Goal: Task Accomplishment & Management: Use online tool/utility

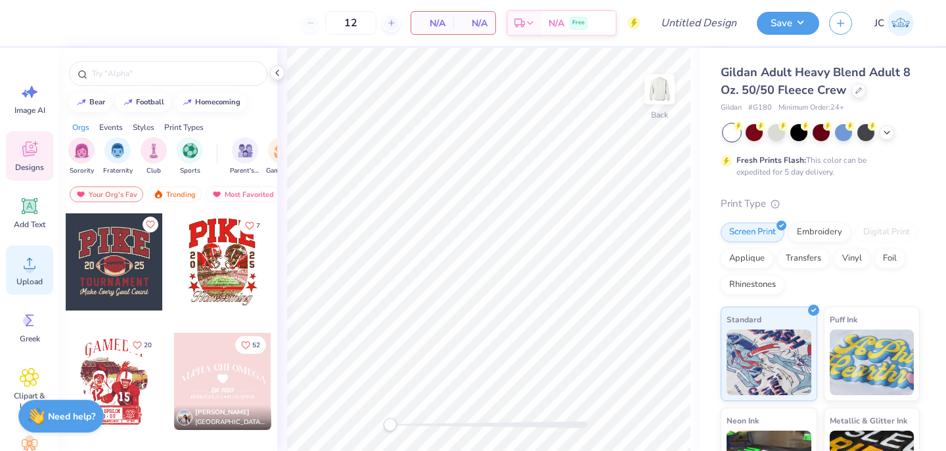
click at [24, 269] on icon at bounding box center [30, 264] width 20 height 20
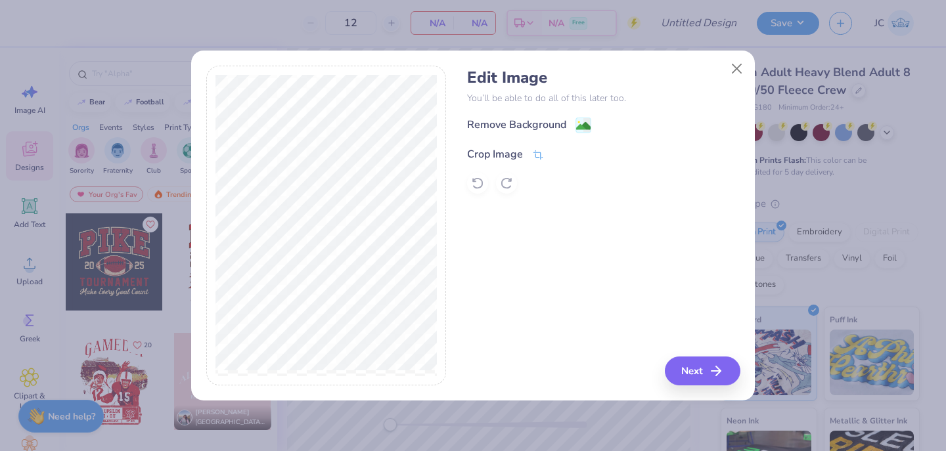
click at [537, 151] on icon at bounding box center [538, 155] width 12 height 12
click at [558, 150] on icon at bounding box center [560, 153] width 8 height 8
click at [583, 124] on image at bounding box center [583, 127] width 14 height 14
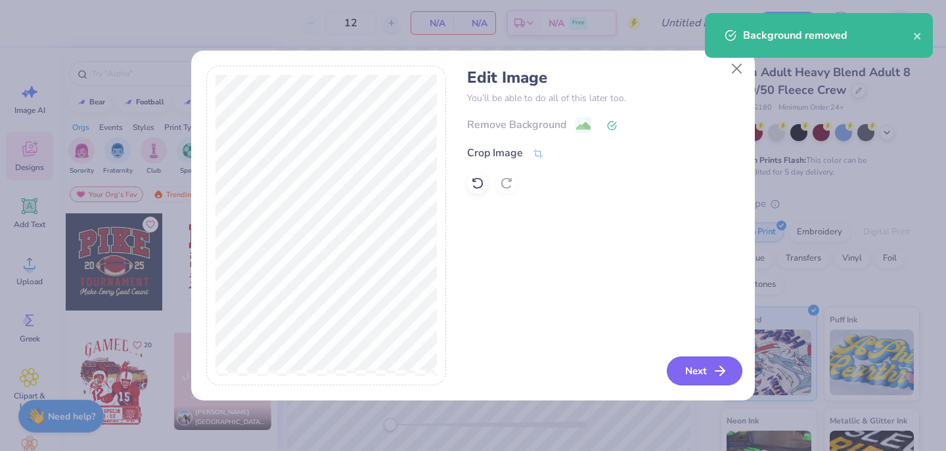
click at [697, 372] on button "Next" at bounding box center [705, 371] width 76 height 29
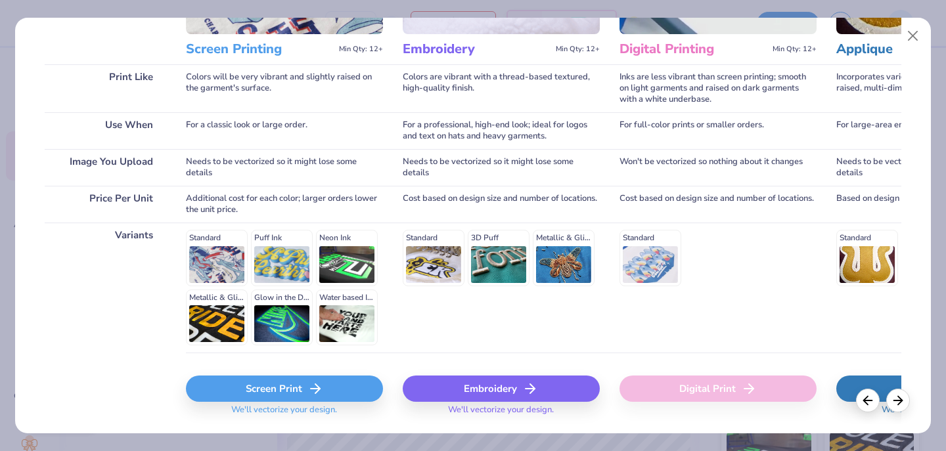
scroll to position [204, 0]
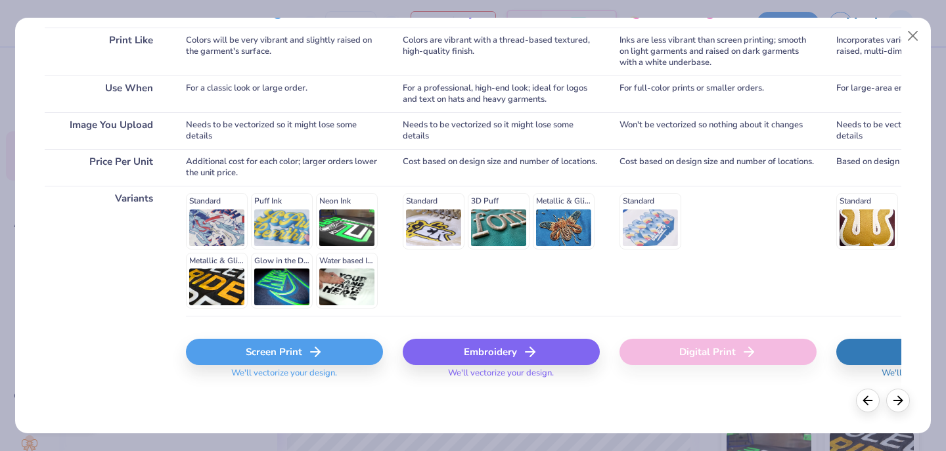
click at [294, 360] on div "Screen Print" at bounding box center [284, 352] width 197 height 26
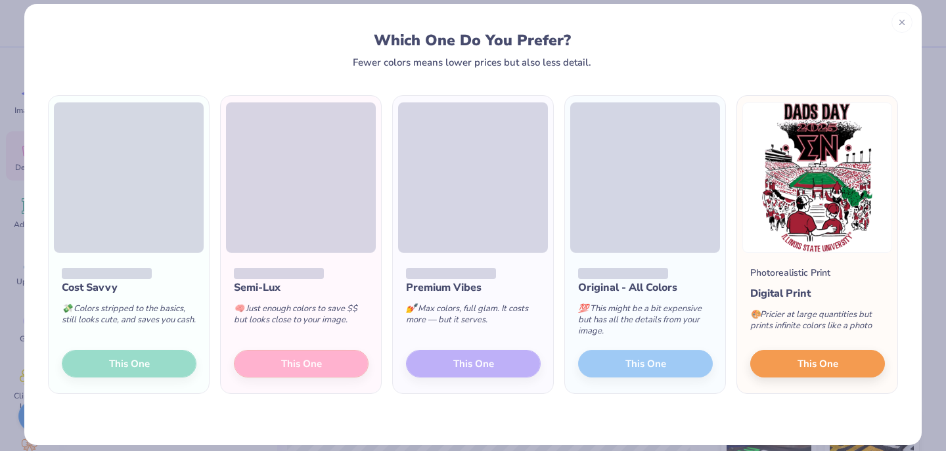
scroll to position [26, 0]
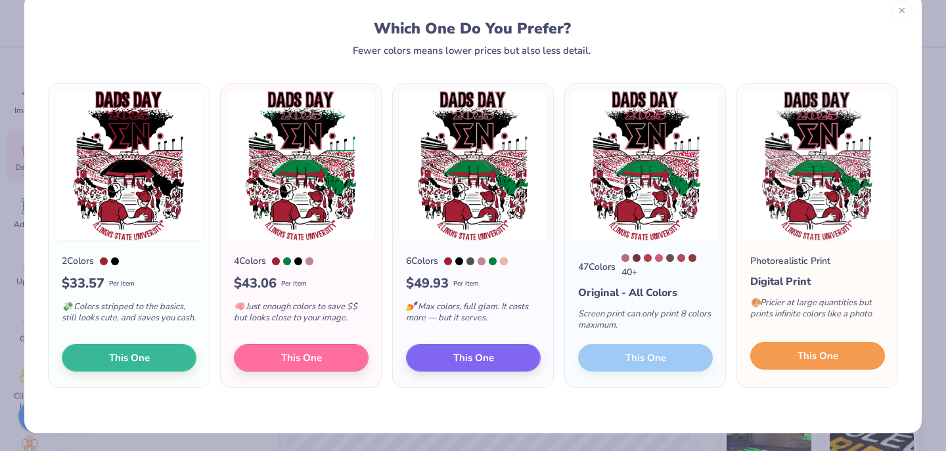
click at [811, 359] on span "This One" at bounding box center [818, 356] width 41 height 15
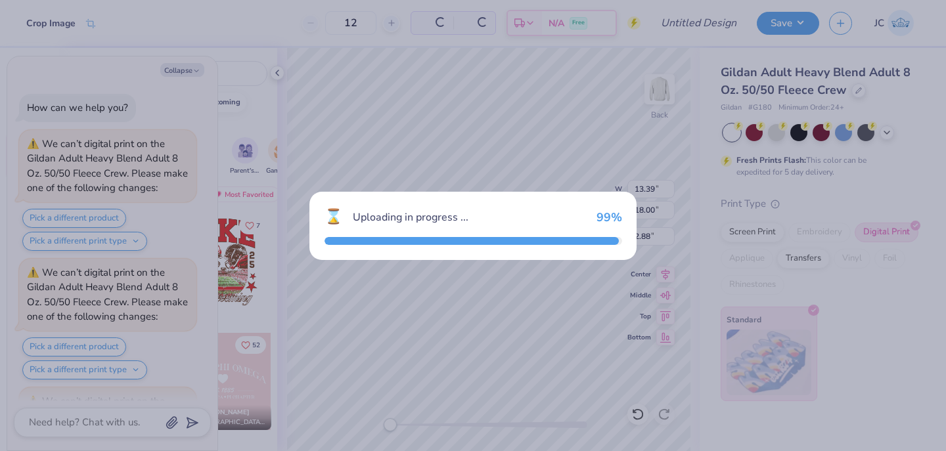
scroll to position [117, 0]
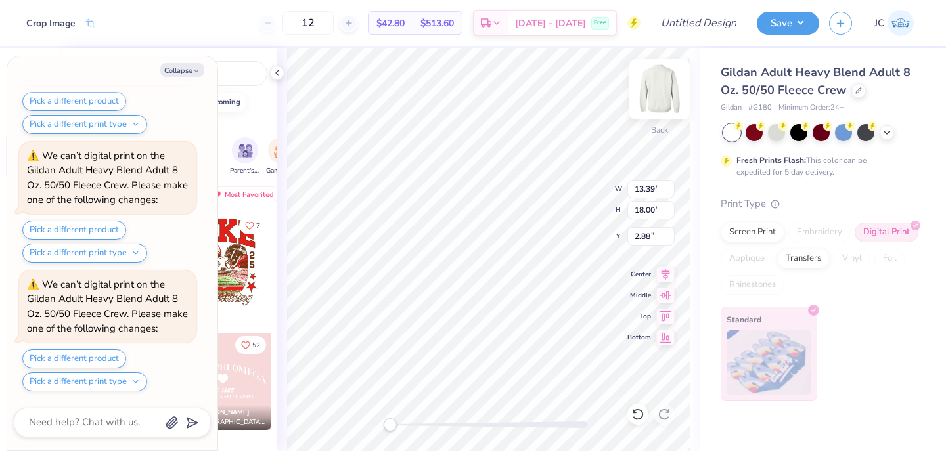
click at [660, 89] on img at bounding box center [659, 89] width 53 height 53
type textarea "x"
type input "8.92"
type input "11.98"
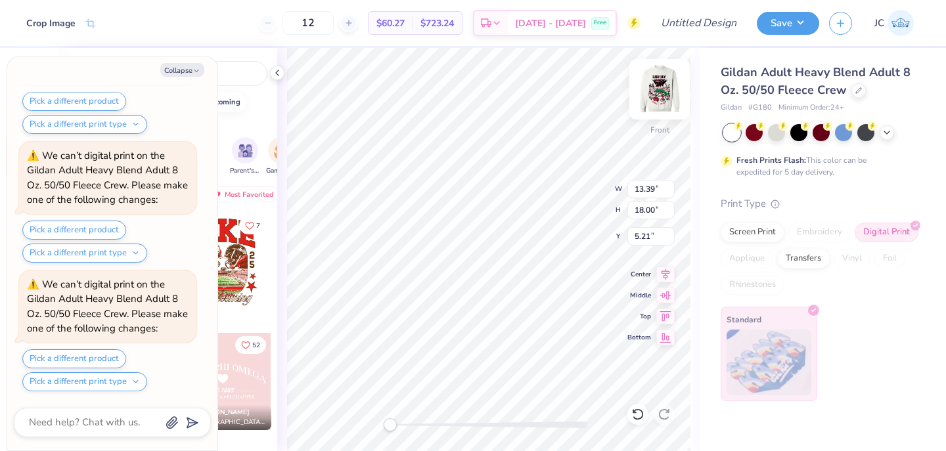
type input "11.23"
click at [651, 98] on img at bounding box center [659, 89] width 53 height 53
type textarea "x"
type input "8.89"
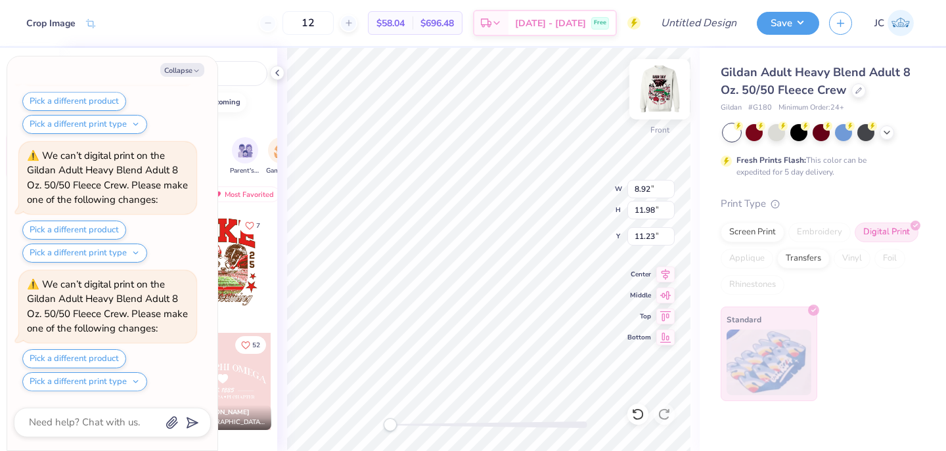
type input "11.95"
type input "1.72"
type textarea "x"
type input "13.39"
type input "18.00"
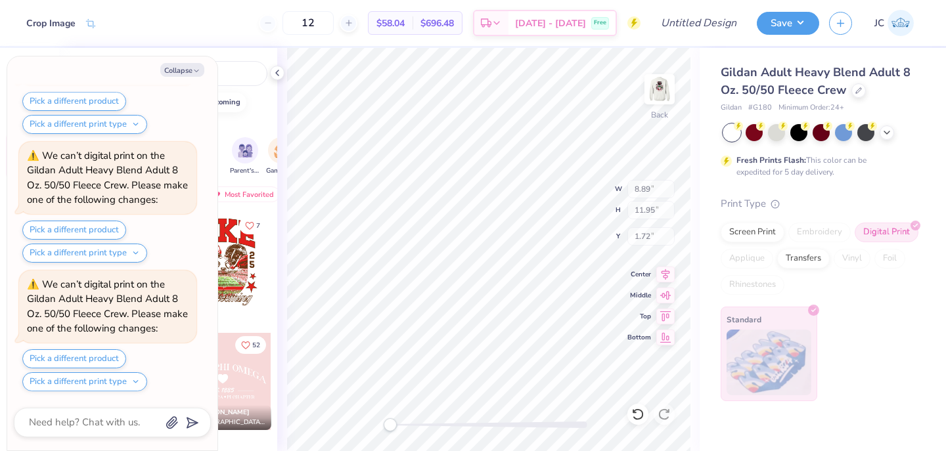
type input "2.88"
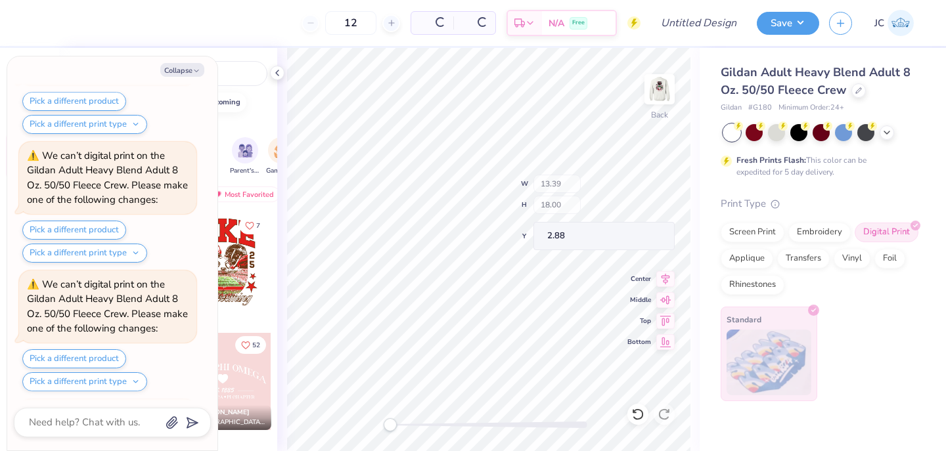
scroll to position [1018, 0]
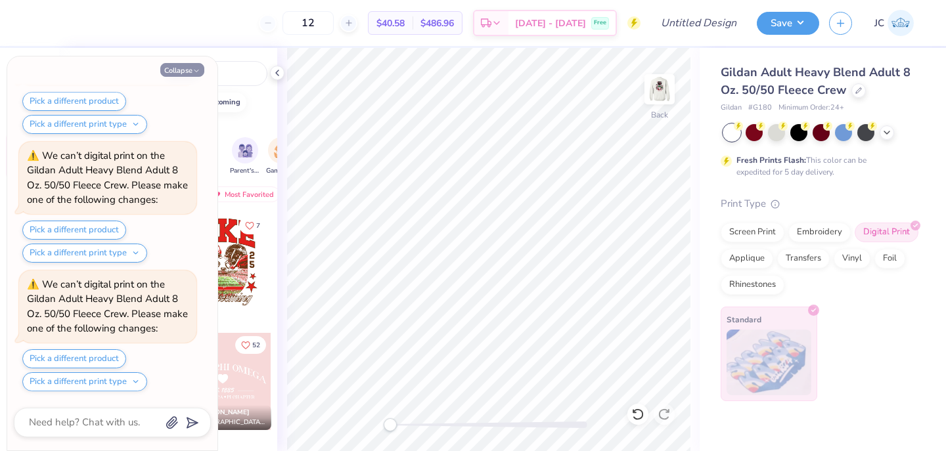
click at [191, 66] on button "Collapse" at bounding box center [182, 70] width 44 height 14
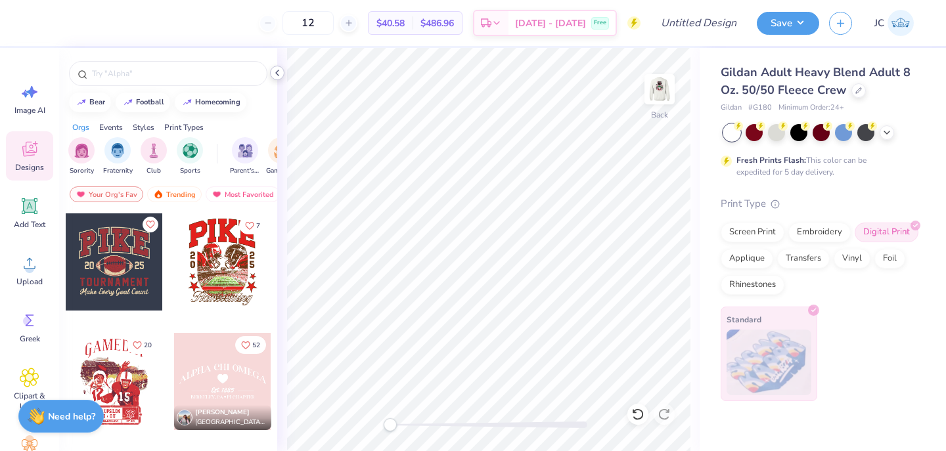
click at [277, 75] on icon at bounding box center [277, 73] width 11 height 11
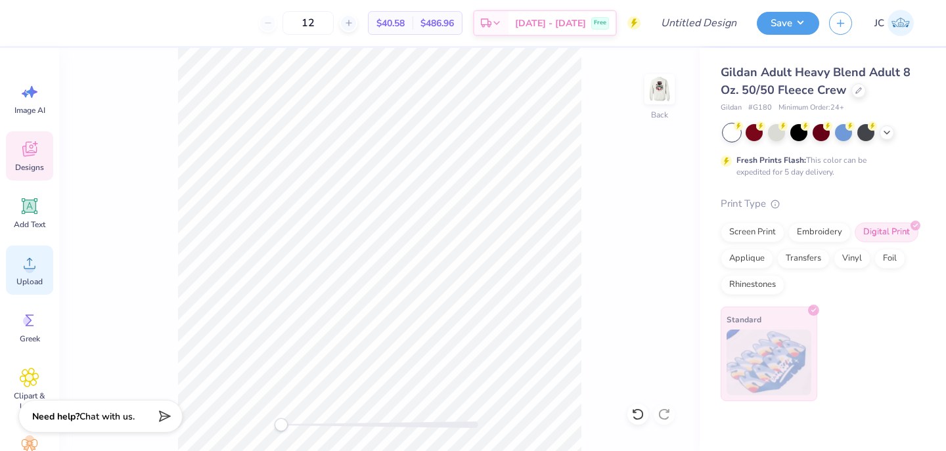
click at [32, 279] on span "Upload" at bounding box center [29, 282] width 26 height 11
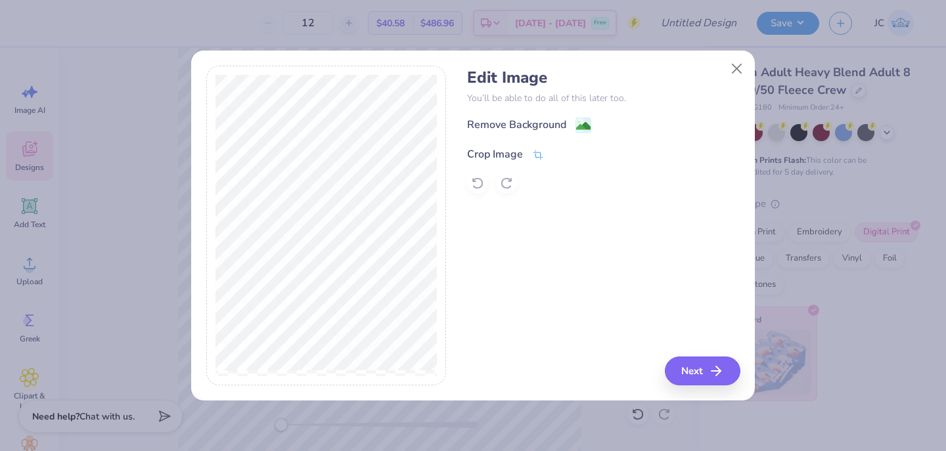
click at [539, 152] on icon at bounding box center [538, 155] width 12 height 12
click at [558, 150] on icon at bounding box center [560, 153] width 8 height 8
click at [583, 124] on image at bounding box center [583, 127] width 14 height 14
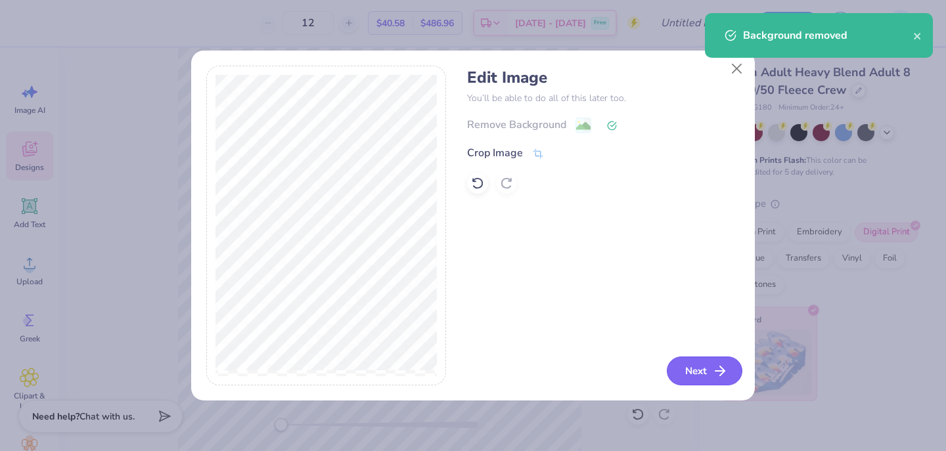
click at [696, 370] on button "Next" at bounding box center [705, 371] width 76 height 29
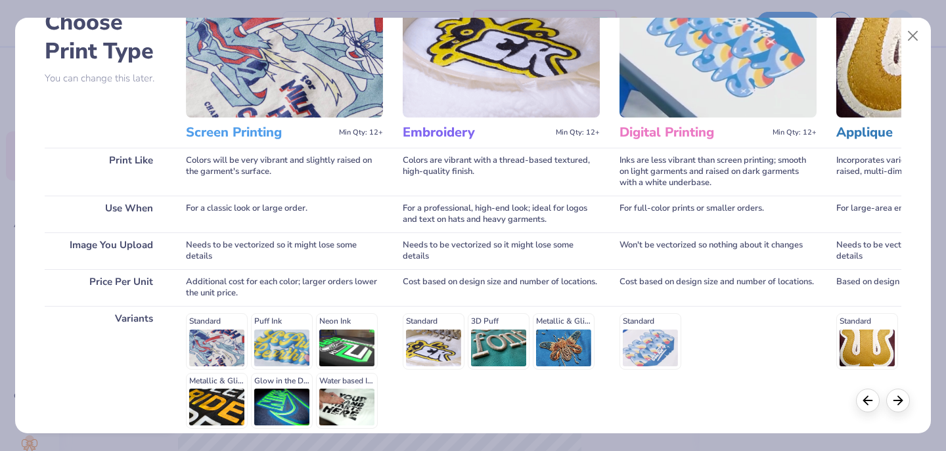
scroll to position [204, 0]
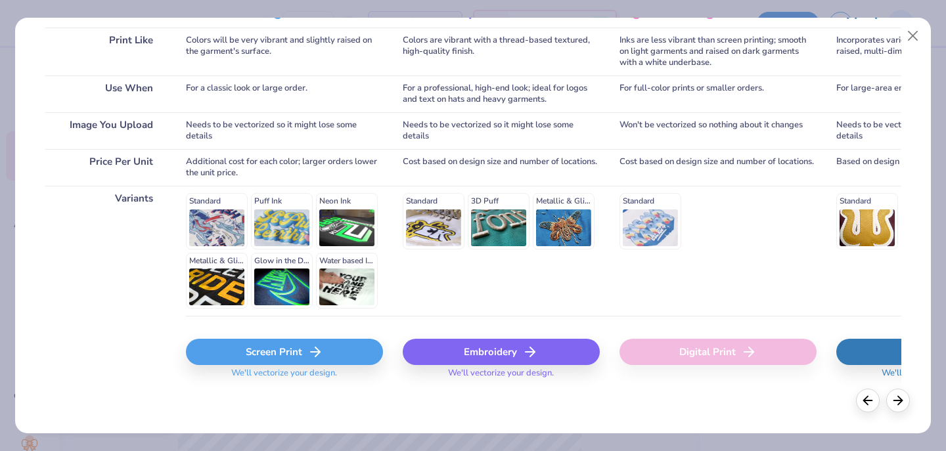
click at [368, 350] on div "Screen Print" at bounding box center [284, 352] width 197 height 26
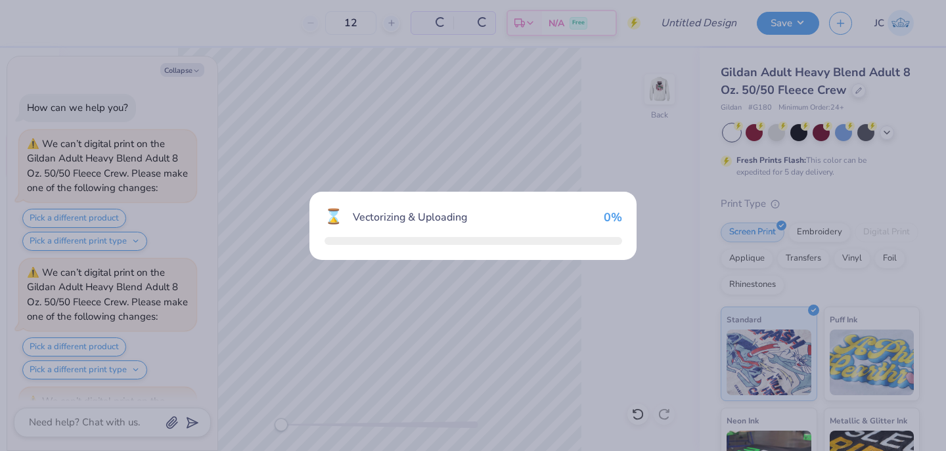
scroll to position [1127, 0]
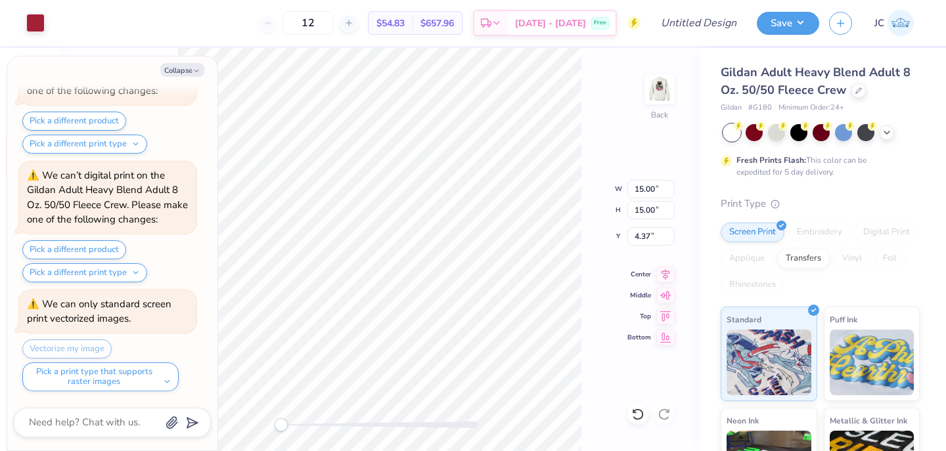
type textarea "x"
type input "4.82"
type input "14.55"
type textarea "x"
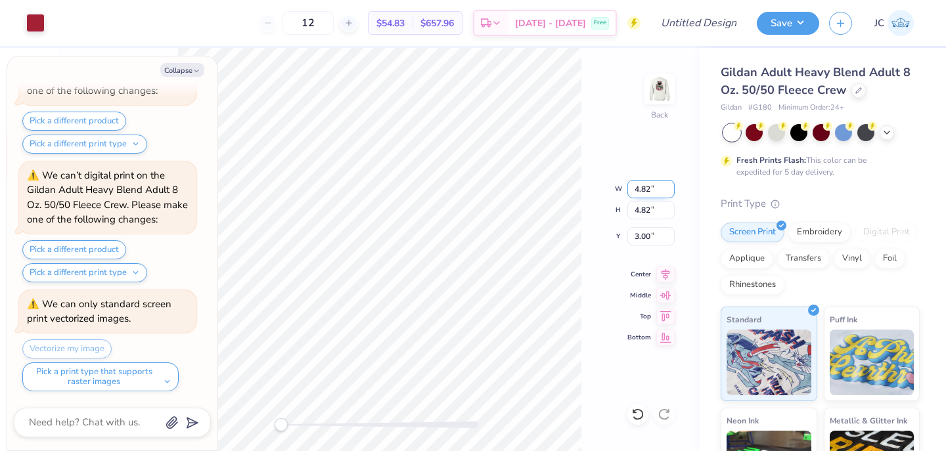
drag, startPoint x: 655, startPoint y: 188, endPoint x: 628, endPoint y: 188, distance: 26.9
click at [628, 188] on input "4.82" at bounding box center [650, 189] width 47 height 18
type input "3.5"
type textarea "x"
type input "3.50"
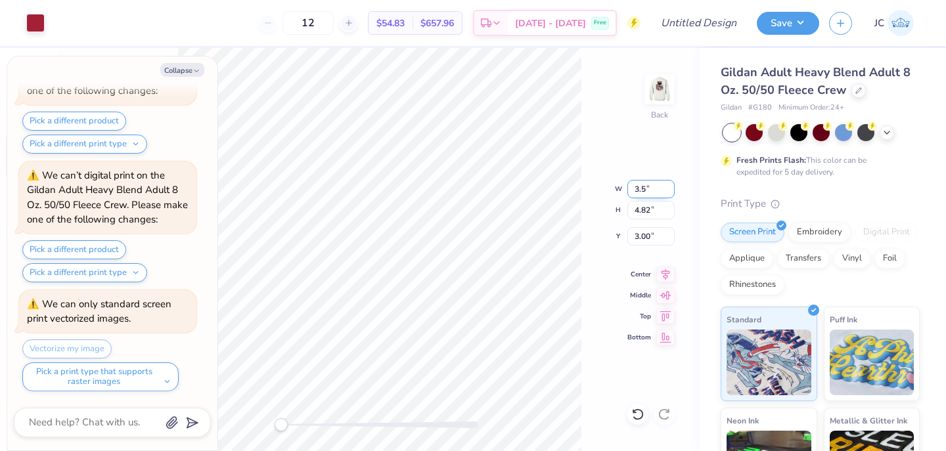
type input "3.50"
type input "3.66"
click at [614, 162] on div "Back W 3.50 3.50 " H 3.50 3.50 " Y 3.66 3.66 " Center Middle Top Bottom" at bounding box center [379, 249] width 641 height 403
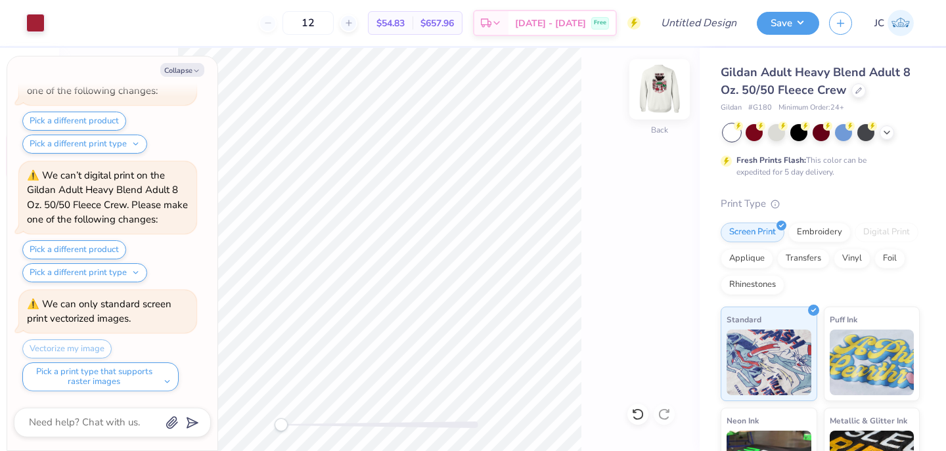
click at [654, 91] on img at bounding box center [659, 89] width 53 height 53
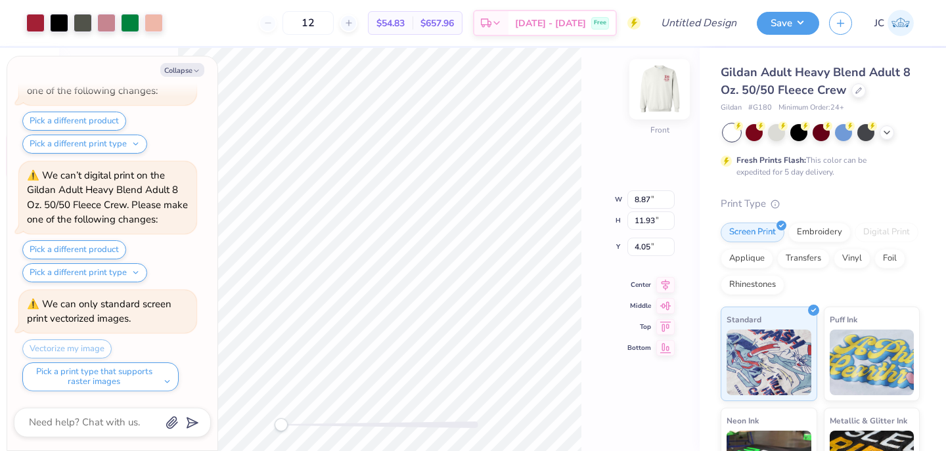
click at [654, 86] on img at bounding box center [659, 89] width 53 height 53
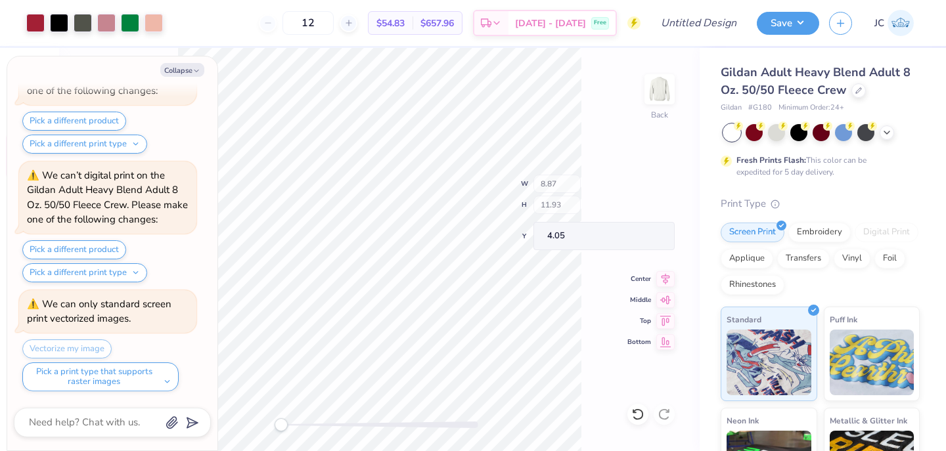
type textarea "x"
type input "8.85"
type input "11.91"
type input "1.73"
type textarea "x"
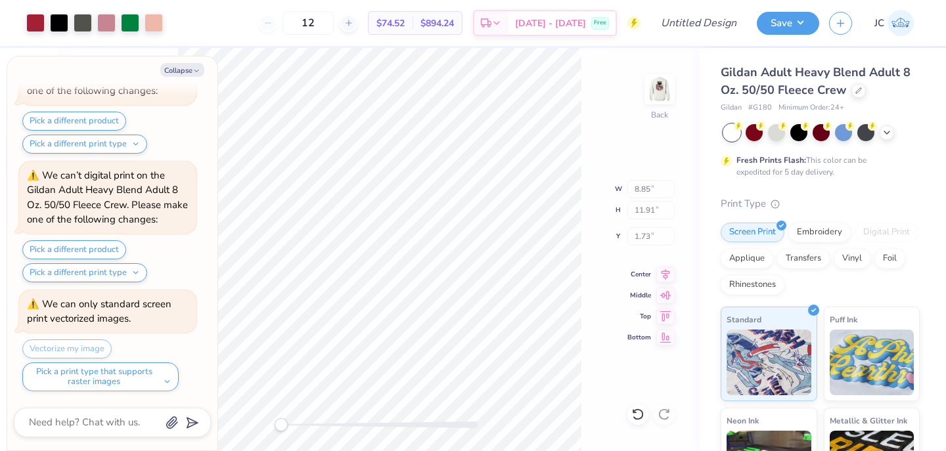
type input "3.50"
type input "3.00"
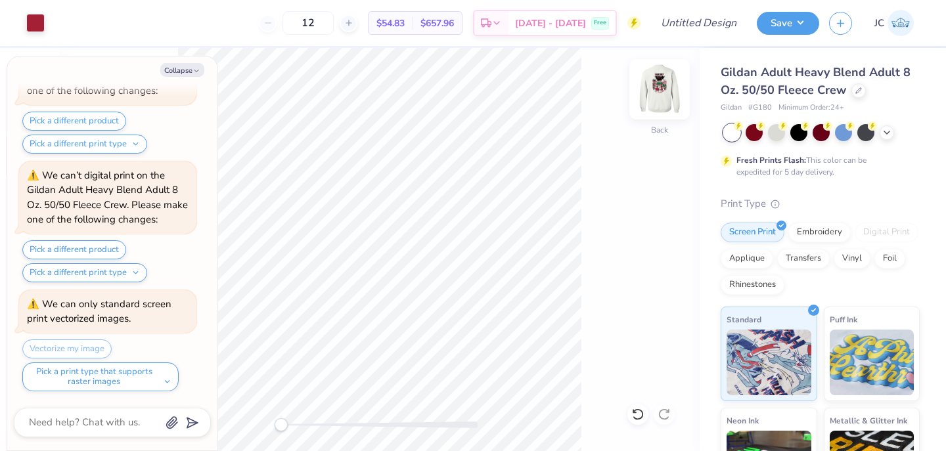
click at [661, 97] on img at bounding box center [659, 89] width 53 height 53
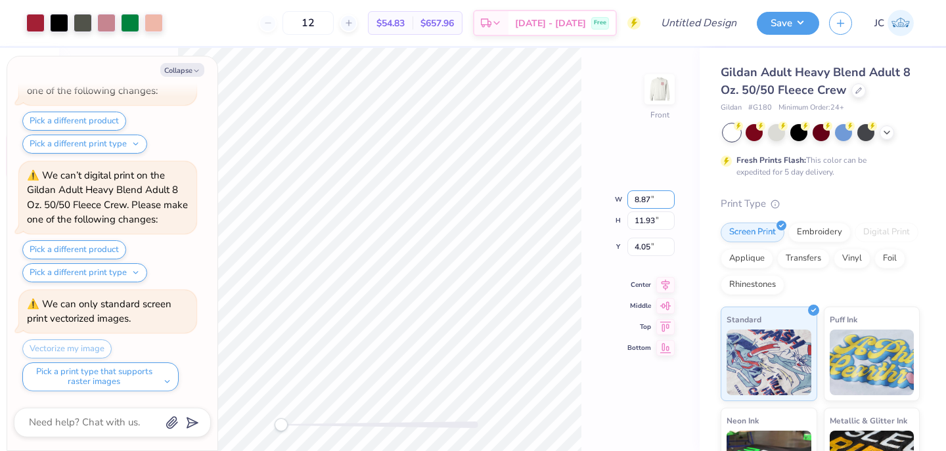
drag, startPoint x: 650, startPoint y: 198, endPoint x: 587, endPoint y: 199, distance: 63.1
click at [587, 199] on div "Front W 8.87 8.87 " H 11.93 11.93 " Y 4.05 4.05 " Center Middle Top Bottom" at bounding box center [379, 249] width 641 height 403
drag, startPoint x: 650, startPoint y: 191, endPoint x: 601, endPoint y: 190, distance: 49.3
click at [601, 190] on div "Front W 8.87 8.87 " H 11.93 11.93 " Y 4.05 4.05 " Center Middle Top Bottom" at bounding box center [379, 249] width 641 height 403
drag, startPoint x: 649, startPoint y: 191, endPoint x: 612, endPoint y: 191, distance: 36.8
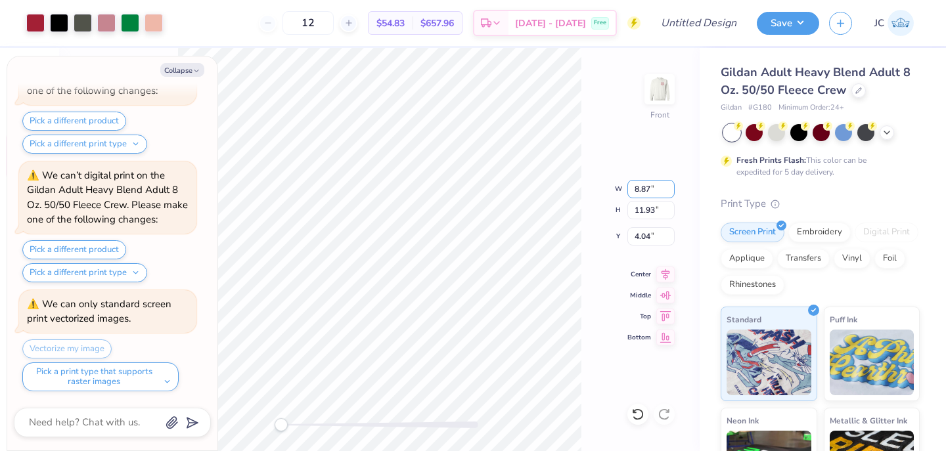
click at [612, 191] on div "Front W 8.87 8.87 " H 11.93 11.93 " Y 4.04 4.04 " Center Middle Top Bottom" at bounding box center [379, 249] width 641 height 403
type textarea "x"
click at [650, 190] on input "8.87" at bounding box center [650, 189] width 47 height 18
type input "8"
type input "0"
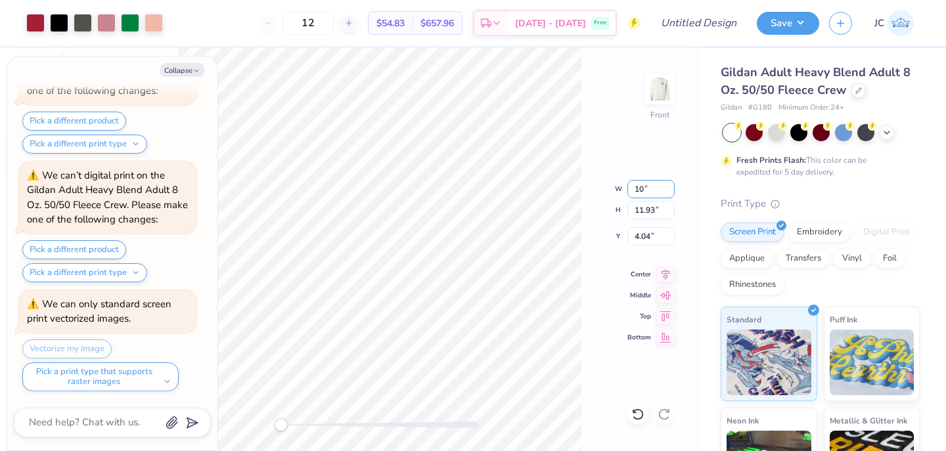
type input "10"
type textarea "x"
type input "10.00"
type input "13.45"
type input "3.28"
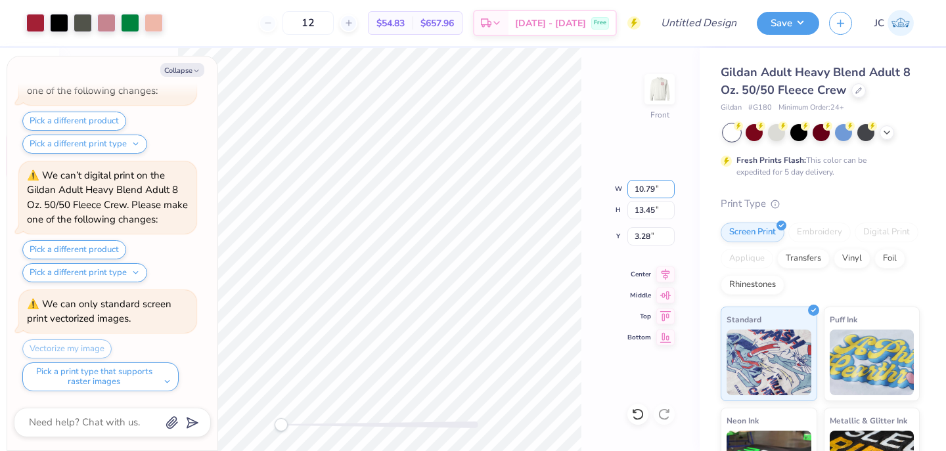
type input "10.79"
type textarea "x"
type input "14.51"
type input "2.75"
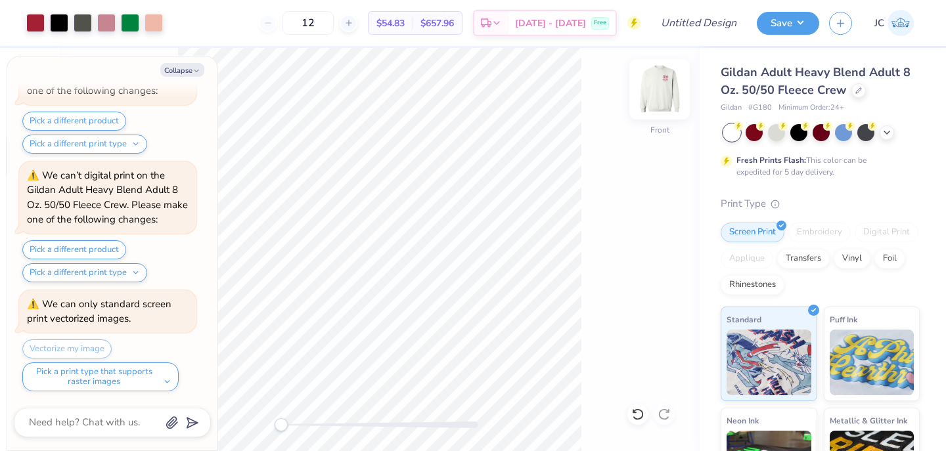
click at [668, 93] on img at bounding box center [659, 89] width 53 height 53
click at [668, 93] on img at bounding box center [659, 89] width 26 height 26
click at [811, 20] on button "Save" at bounding box center [788, 21] width 62 height 23
type textarea "x"
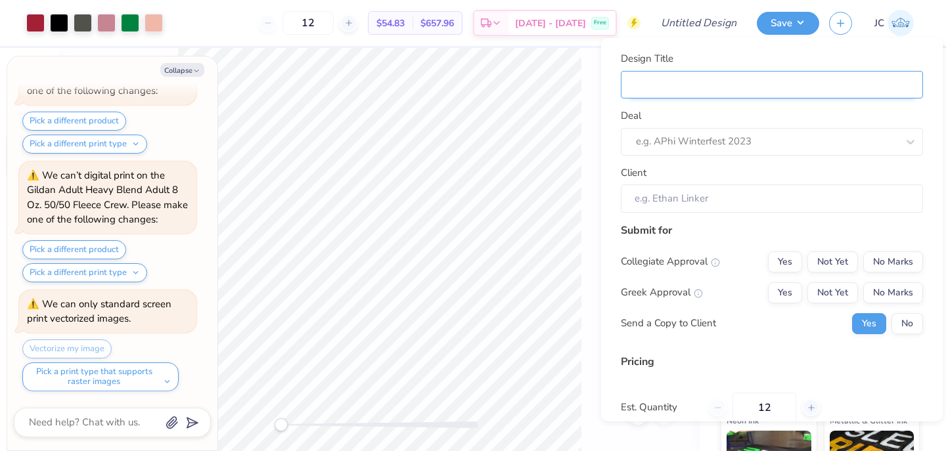
click at [761, 75] on input "Design Title" at bounding box center [772, 84] width 302 height 28
type input "S"
type textarea "x"
type input "S"
type textarea "x"
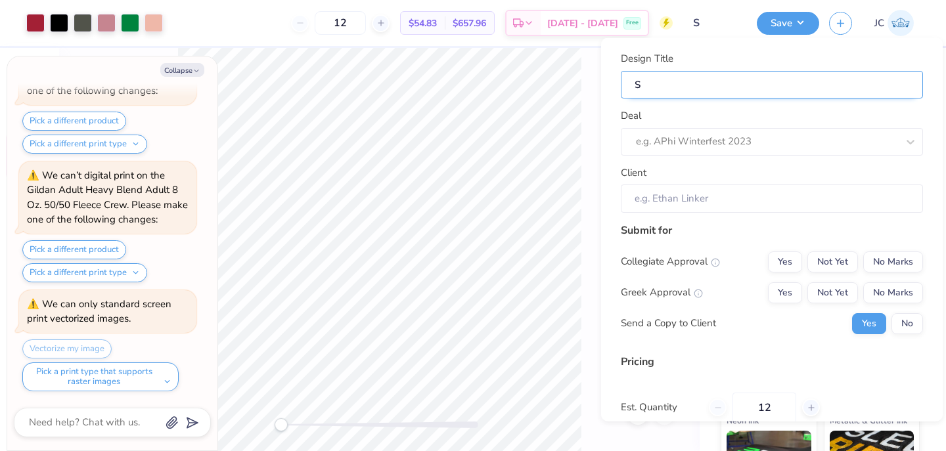
type input "SN"
type textarea "x"
type input "SN"
type textarea "x"
type input "SNU"
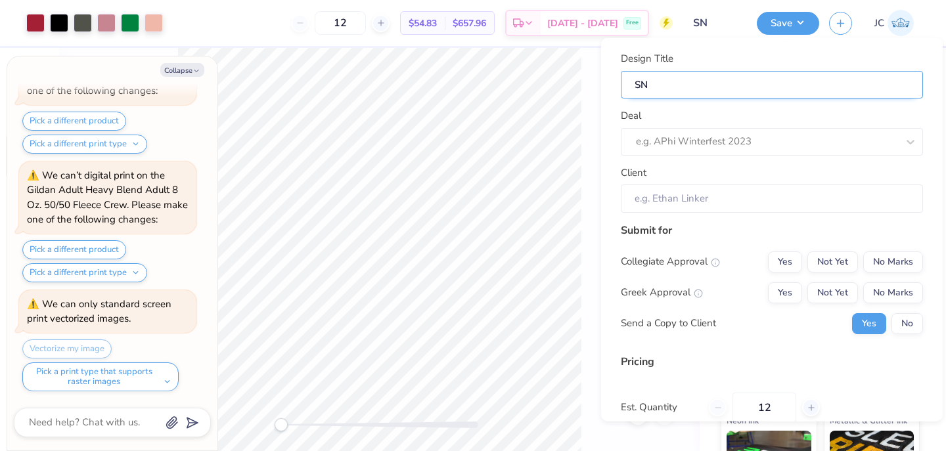
type textarea "x"
type input "SNU"
type textarea "x"
type input "SNU"
type textarea "x"
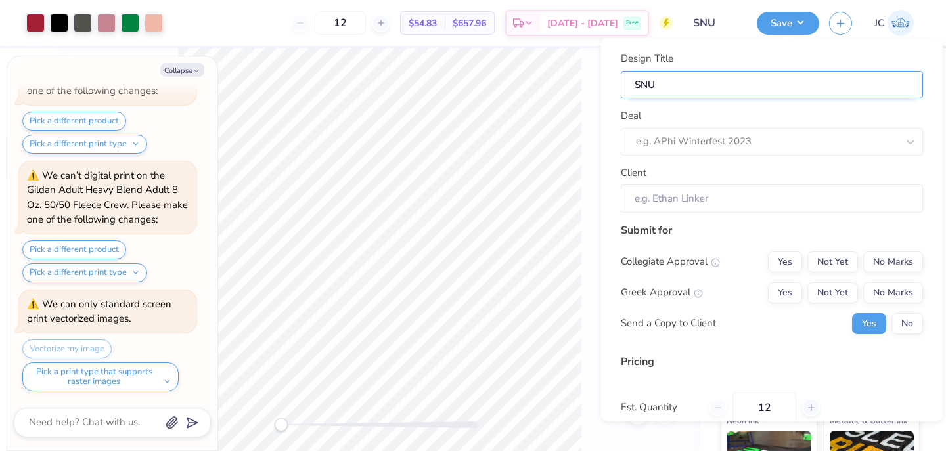
type input "SNU"
type textarea "x"
type input "SNU D"
type textarea "x"
type input "SNU D"
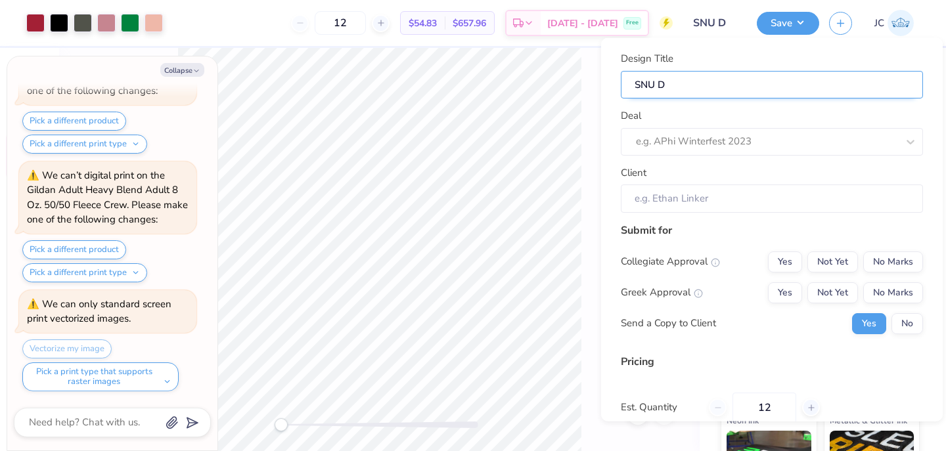
type textarea "x"
type input "SNU DA"
type textarea "x"
type input "SNU DA"
type textarea "x"
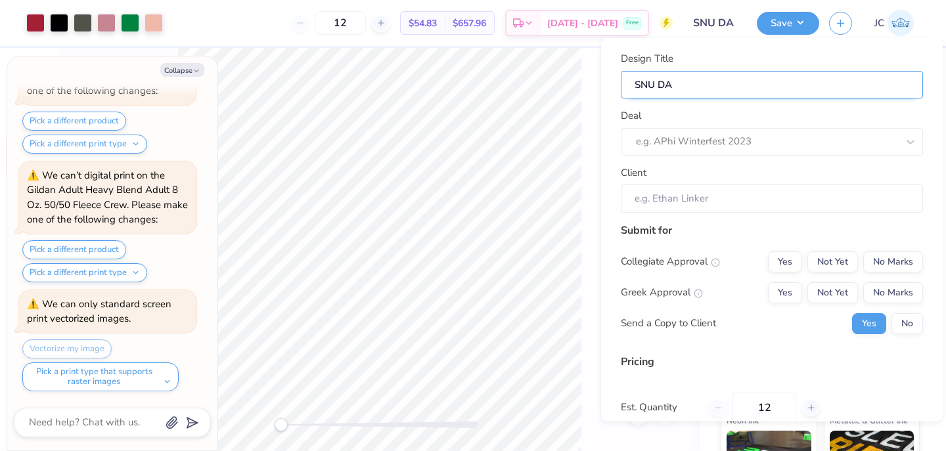
type input "SNU DAD"
type textarea "x"
type input "SNU DAD"
type textarea "x"
type input "SNU DADS"
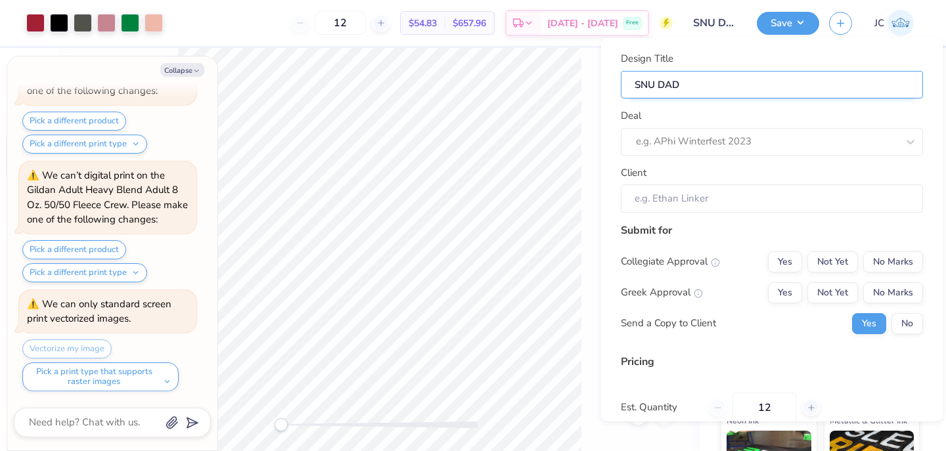
type textarea "x"
type input "SNU DADS"
type textarea "x"
type input "SNU DADS"
type textarea "x"
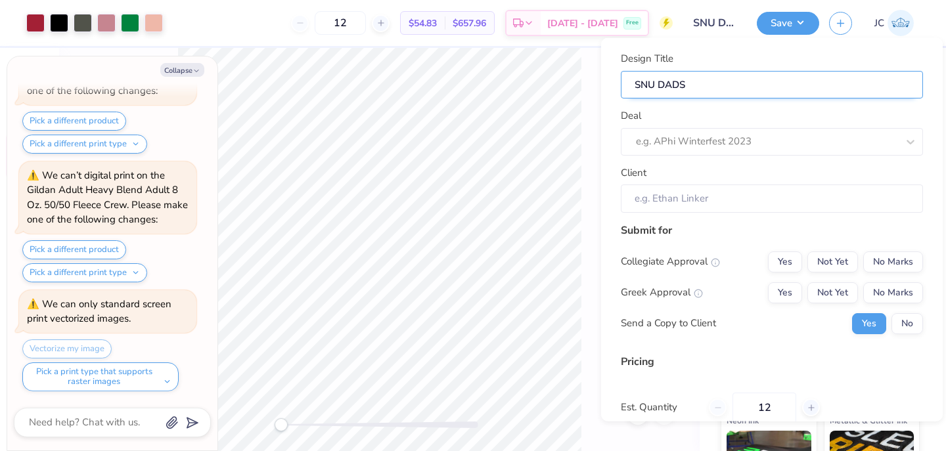
type input "SNU DADS"
type textarea "x"
type input "SNU DADS %"
type textarea "x"
type input "SNU DADS %"
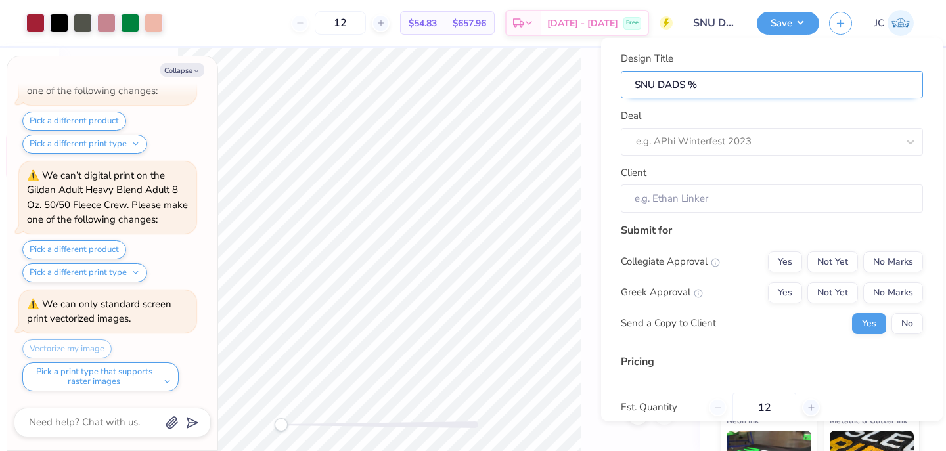
type textarea "x"
type input "SNU DADS"
type textarea "x"
type input "SNU DADS"
type textarea "x"
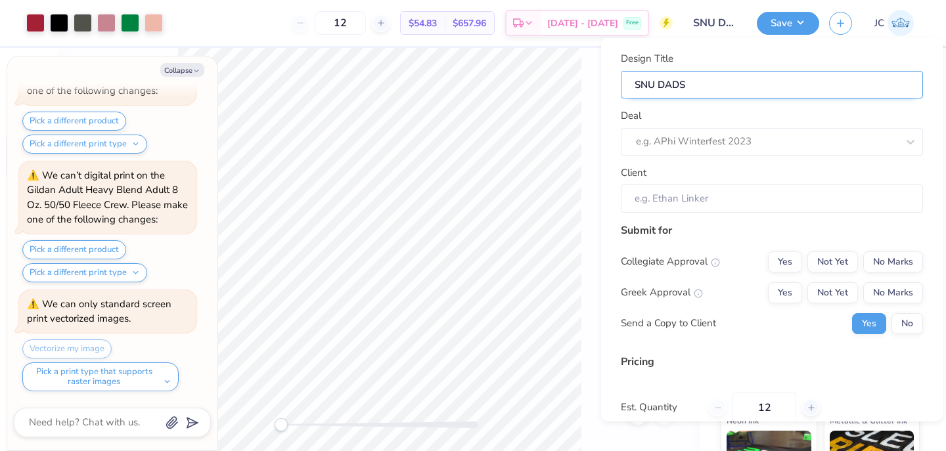
type input "SNU DADS 5"
type textarea "x"
type input "SNU DADS 5"
type textarea "x"
